Goal: Task Accomplishment & Management: Use online tool/utility

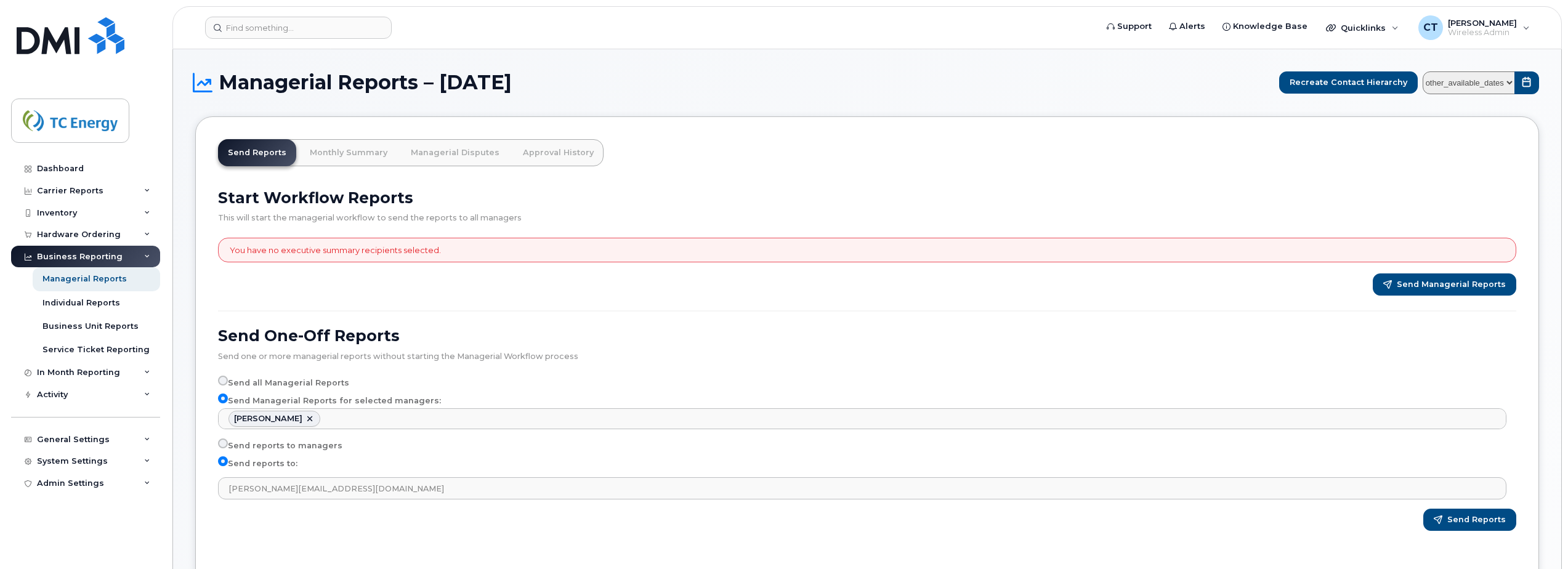
select select "2ea15384-2cd1-4281-8eb5-2063b7a8589f"
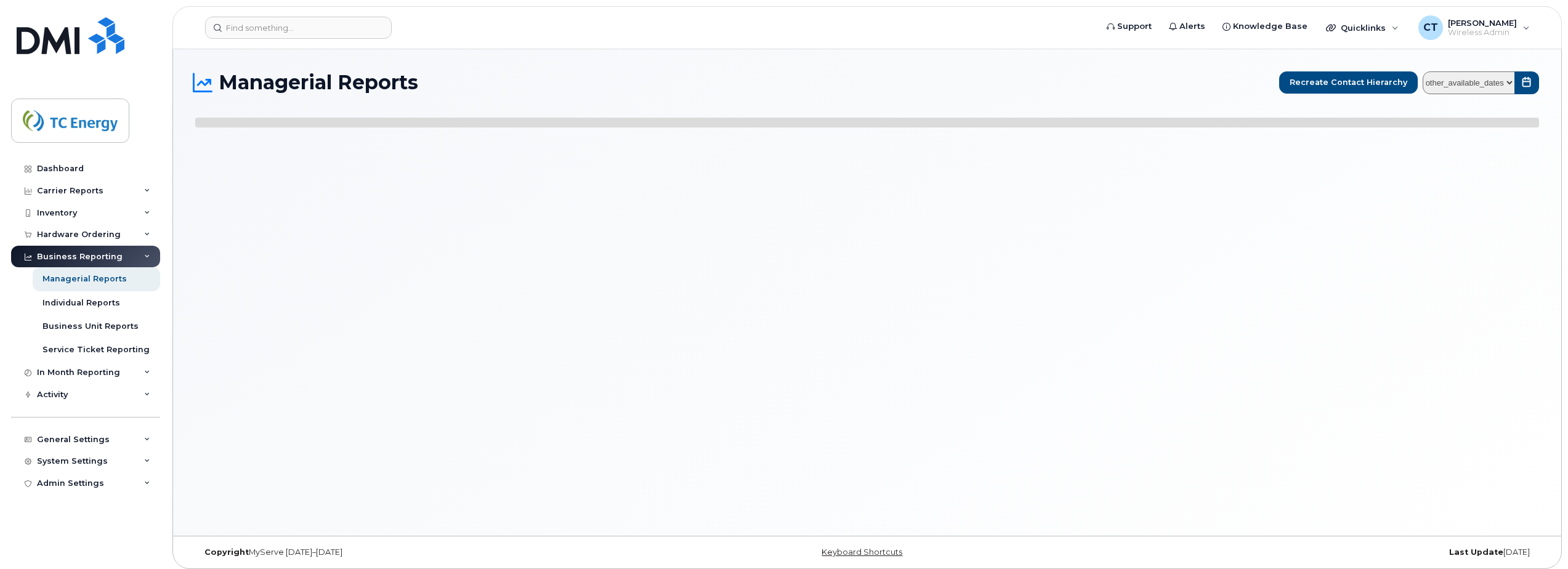
select select
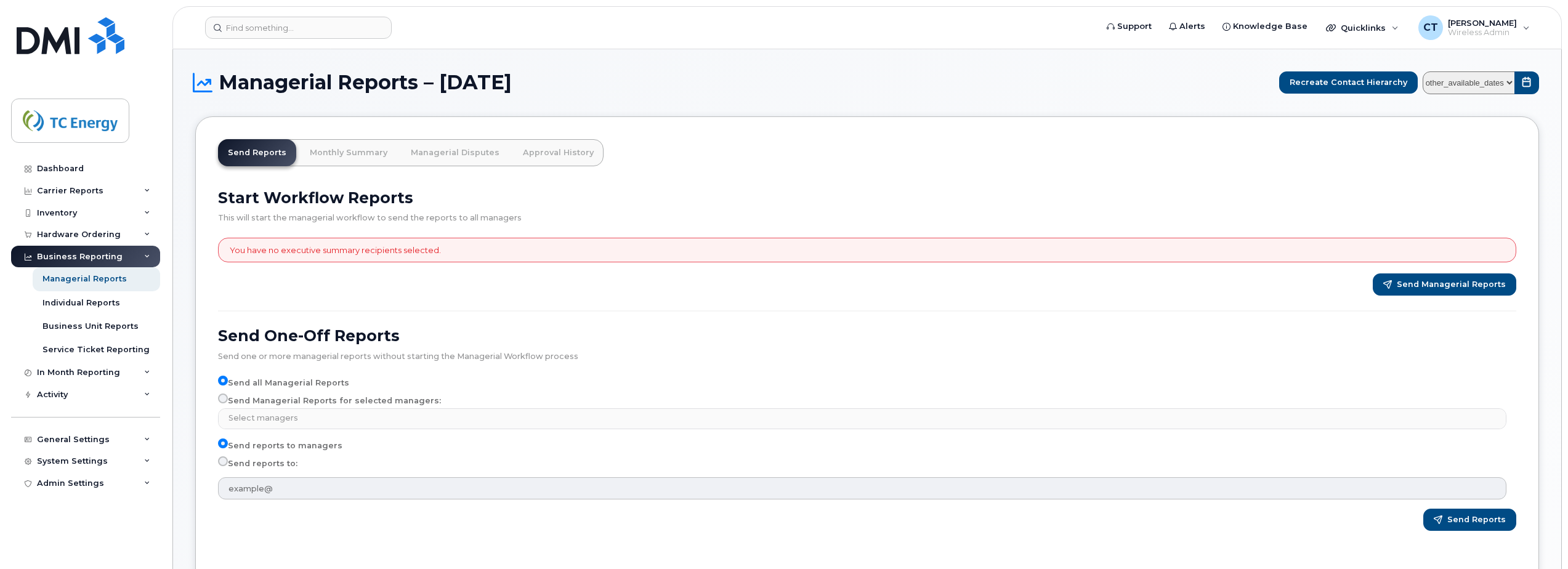
click at [225, 400] on input "Send Managerial Reports for selected managers:" at bounding box center [222, 398] width 10 height 10
radio input "true"
click at [222, 395] on input "Send Managerial Reports for selected managers:" at bounding box center [222, 398] width 10 height 10
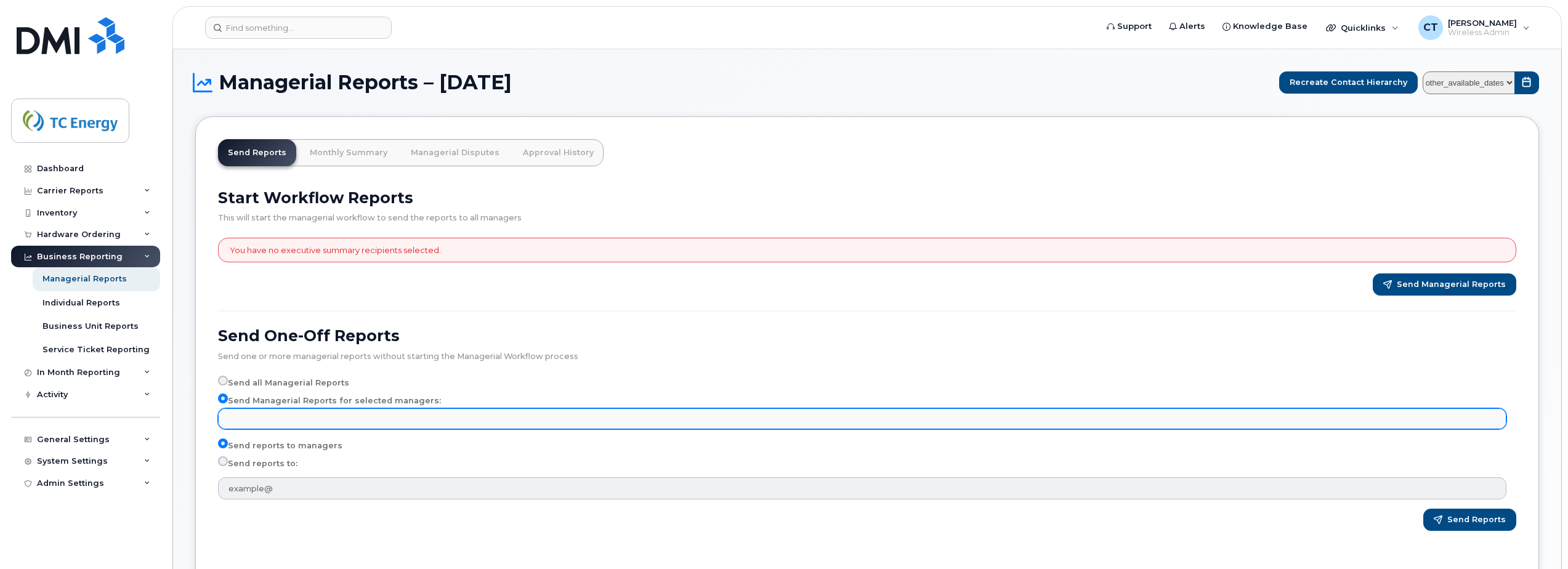
click at [257, 417] on input "text" at bounding box center [863, 417] width 1277 height 17
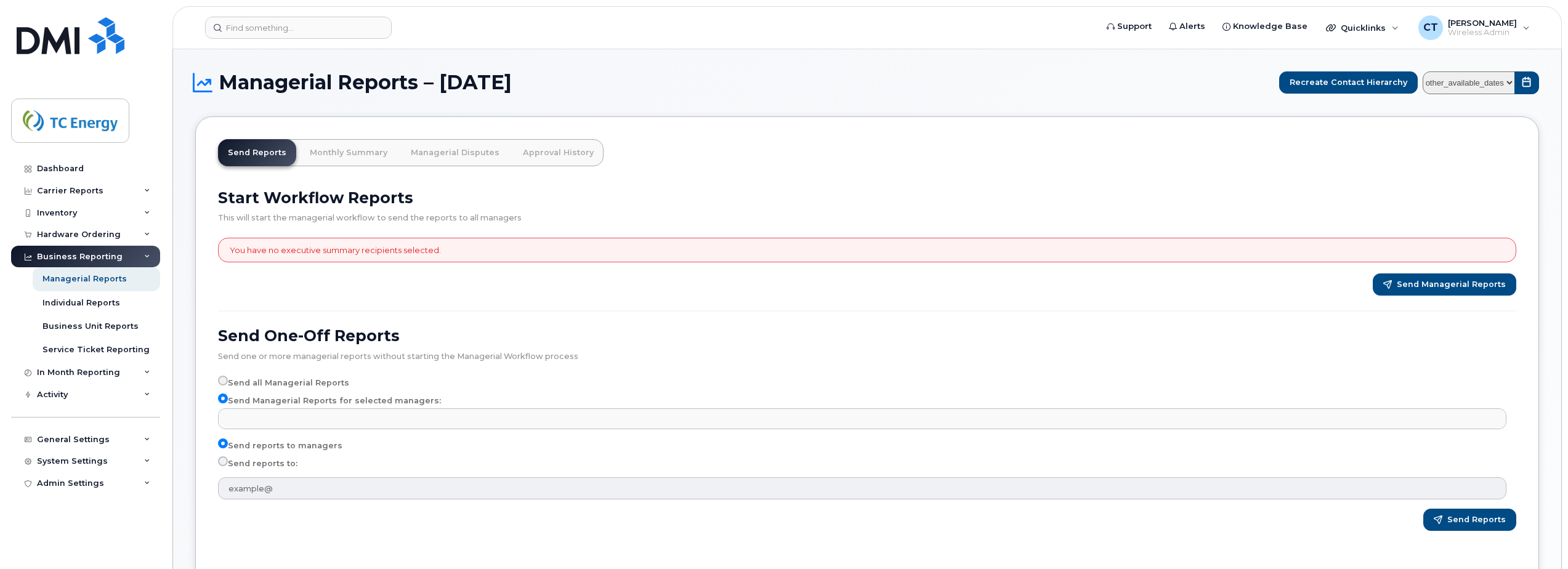
type input "Select managers"
click at [1488, 79] on select "other_available_dates January September August July June May April March Februa…" at bounding box center [1468, 82] width 92 height 23
select select "/customer/a96a42c8-a90e-489f-b4a8-8a2d988e56d0/reports/873e5646-7888-11f0-9a88-…"
click at [1425, 71] on select "other_available_dates January September August July June May April March Februa…" at bounding box center [1468, 82] width 92 height 23
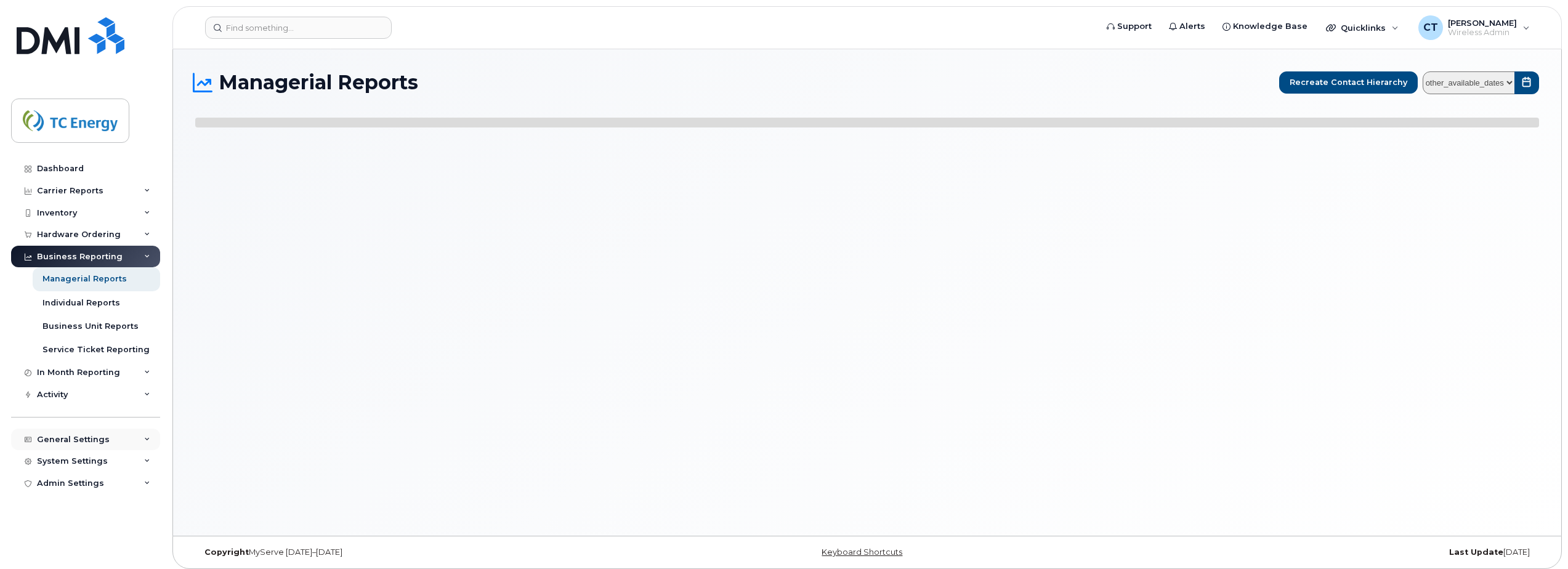
select select
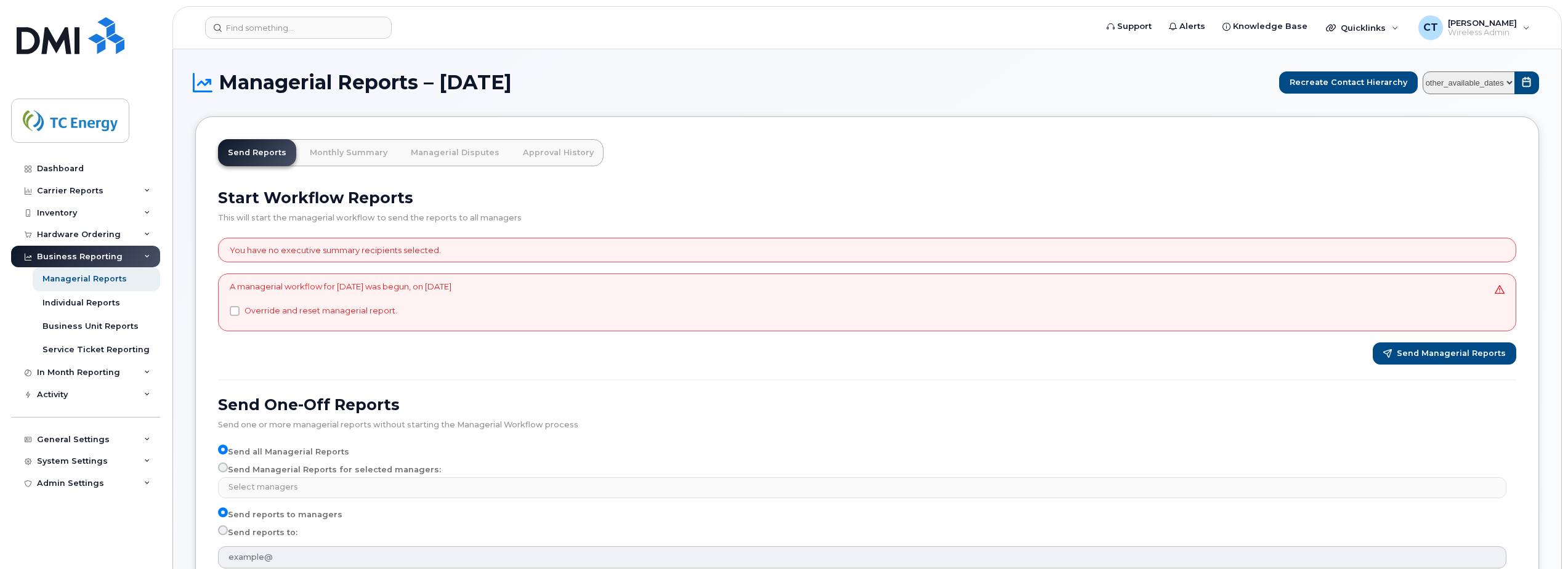
click at [308, 469] on label "Send Managerial Reports for selected managers:" at bounding box center [329, 469] width 222 height 15
click at [228, 469] on input "Send Managerial Reports for selected managers:" at bounding box center [222, 467] width 10 height 10
radio input "true"
click at [243, 531] on label "Send reports to:" at bounding box center [257, 532] width 80 height 15
click at [228, 531] on input "Send reports to:" at bounding box center [222, 530] width 10 height 10
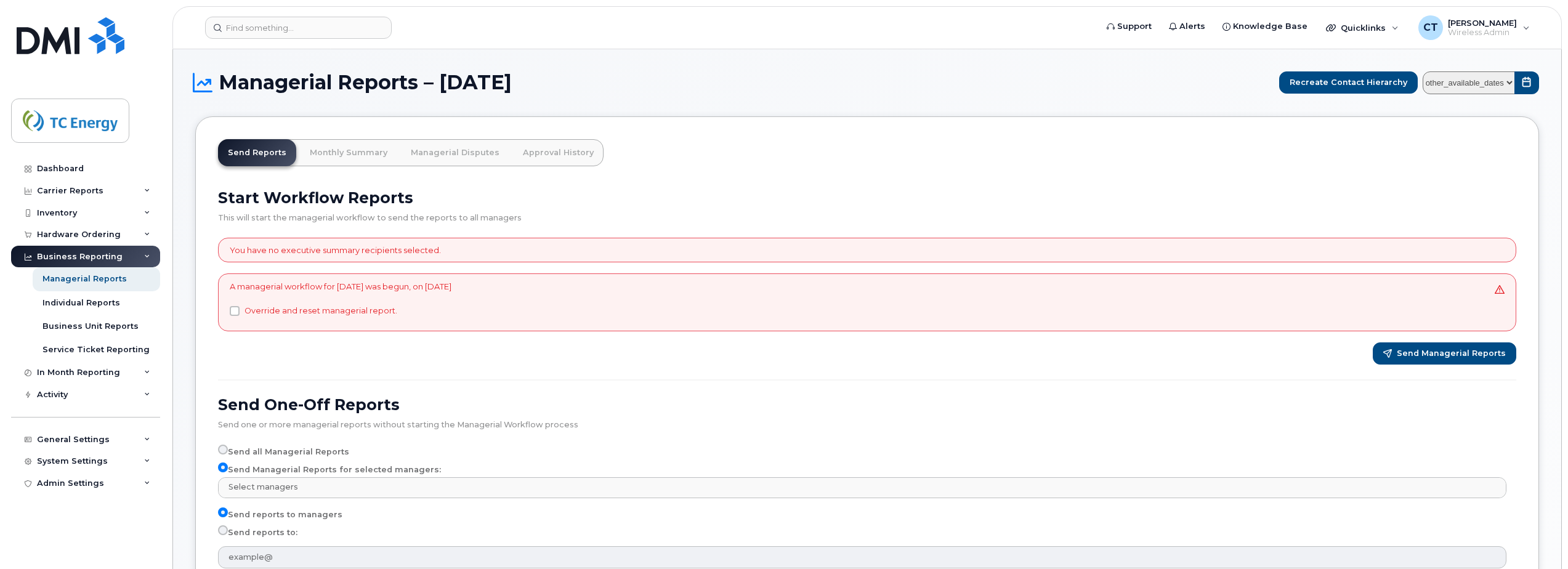
radio input "true"
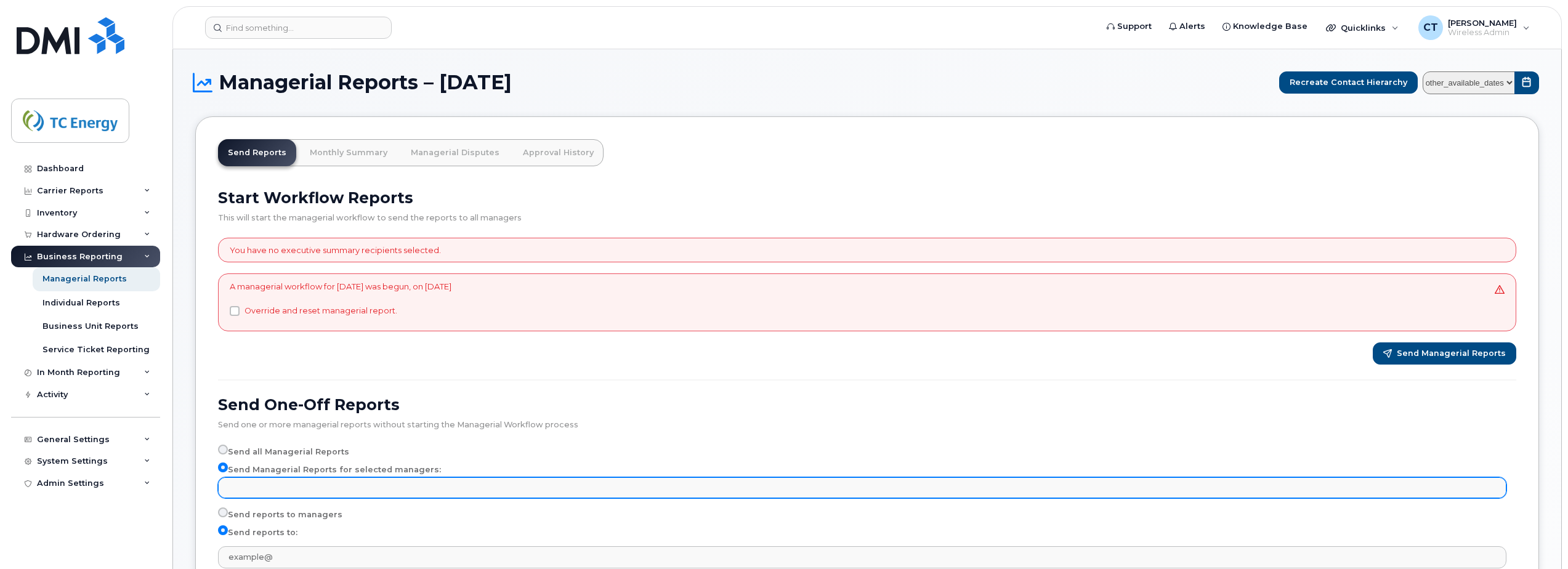
click at [281, 485] on input "text" at bounding box center [863, 487] width 1277 height 17
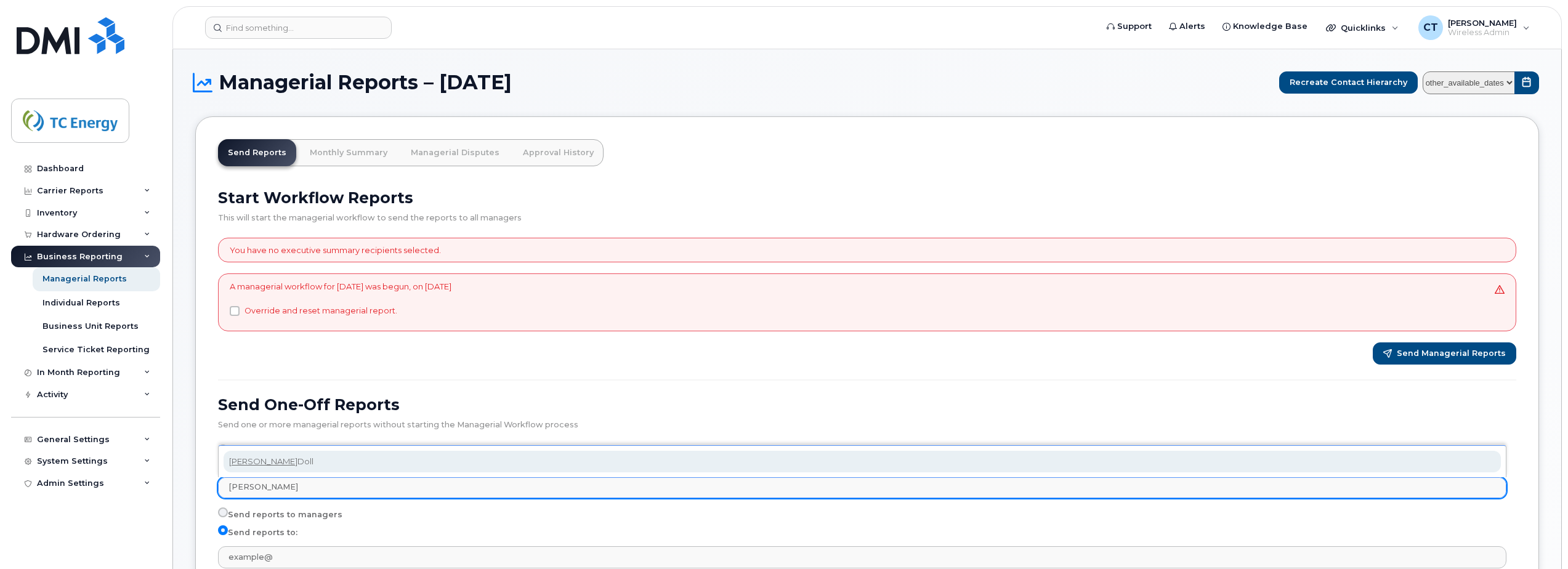
type input "[PERSON_NAME]"
select select "2ea15384-2cd1-4281-8eb5-2063b7a8589f"
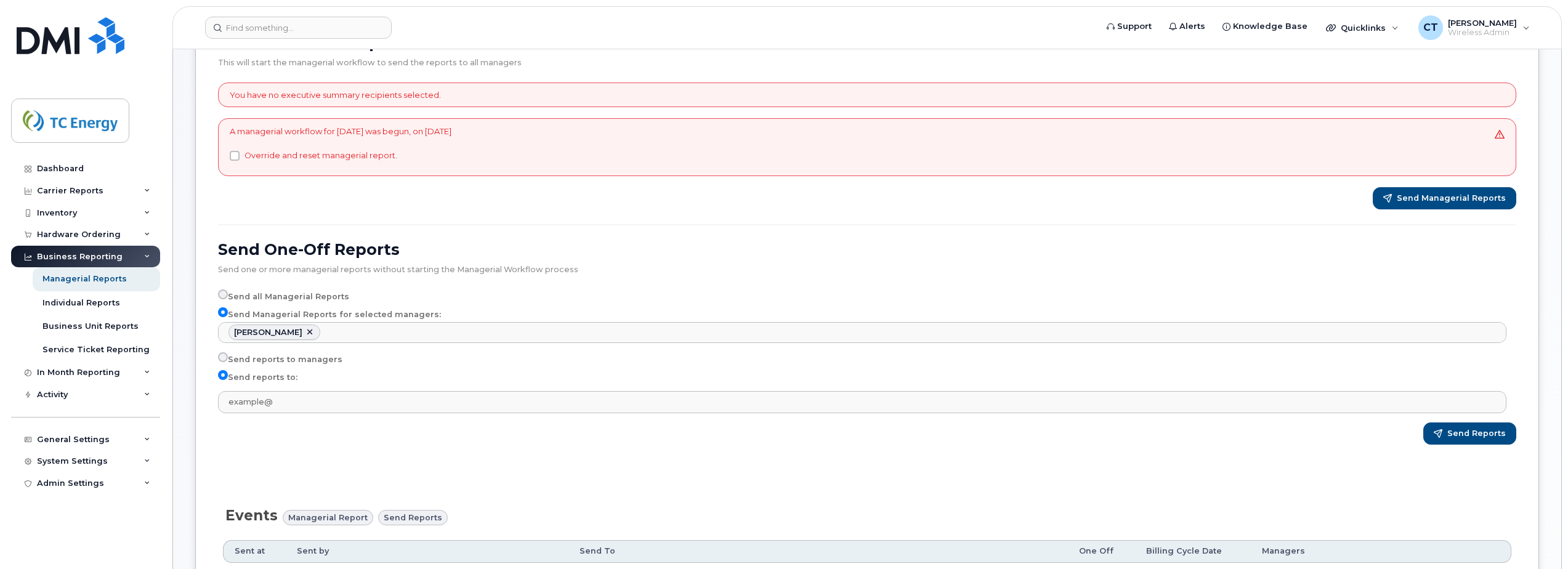
scroll to position [185, 0]
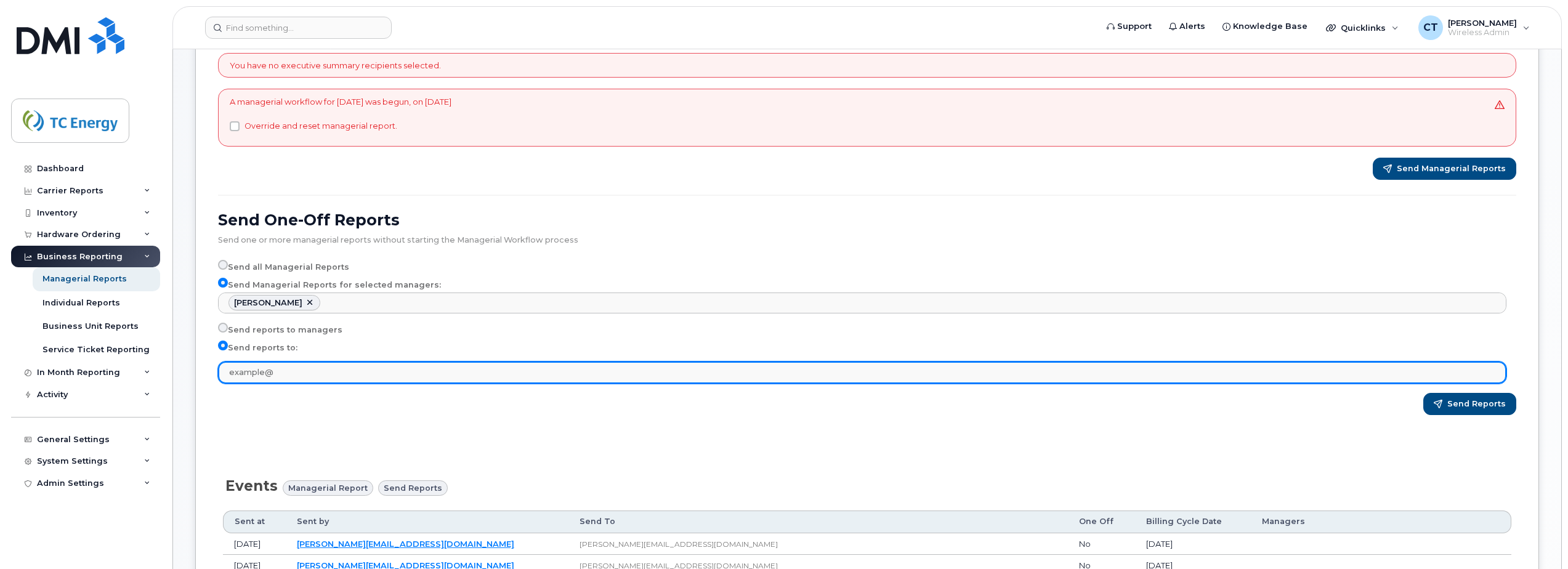
click at [300, 370] on input "text" at bounding box center [861, 372] width 1288 height 22
type input "[PERSON_NAME][EMAIL_ADDRESS][DOMAIN_NAME]"
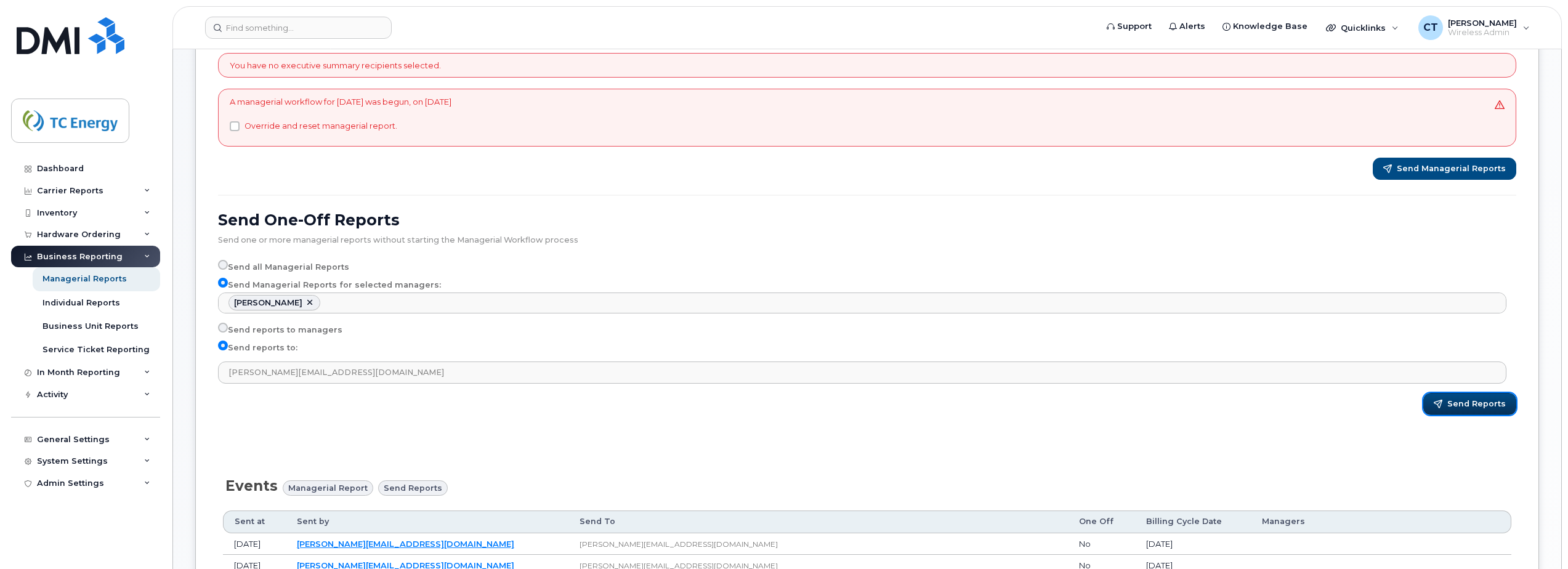
click at [1462, 405] on span "Send Reports" at bounding box center [1476, 403] width 59 height 11
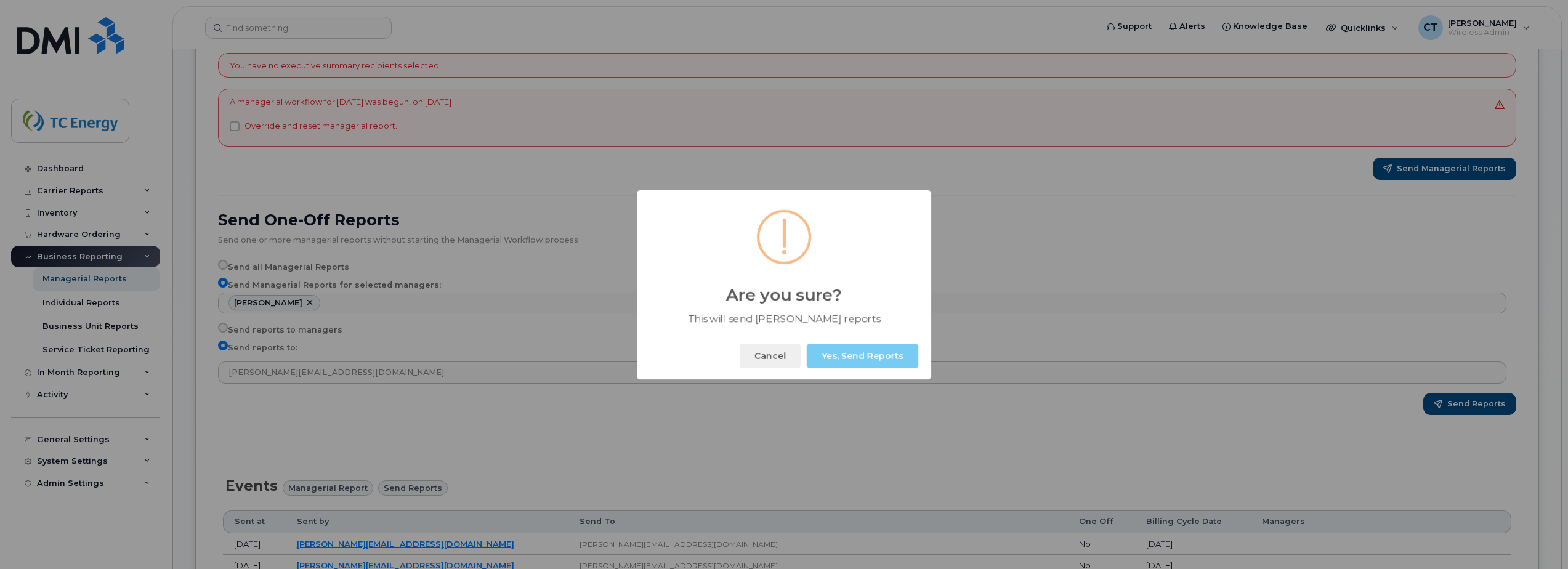
click at [848, 352] on button "Yes, Send Reports" at bounding box center [862, 355] width 112 height 25
click at [881, 359] on button "Okay" at bounding box center [892, 355] width 53 height 25
